Goal: Task Accomplishment & Management: Manage account settings

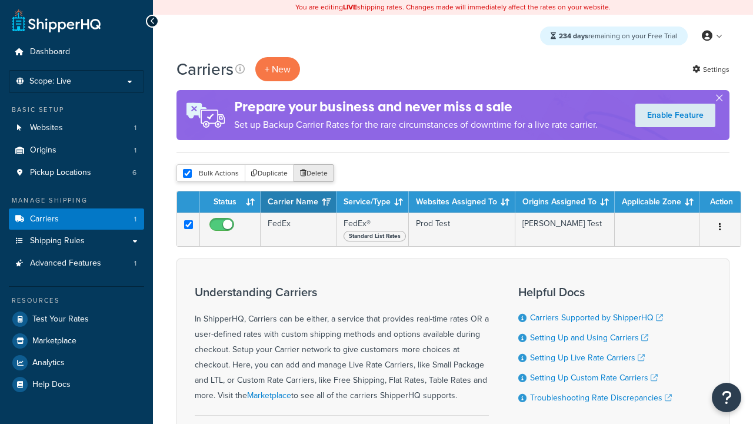
click at [313, 174] on button "Delete" at bounding box center [314, 173] width 41 height 18
